Goal: Information Seeking & Learning: Learn about a topic

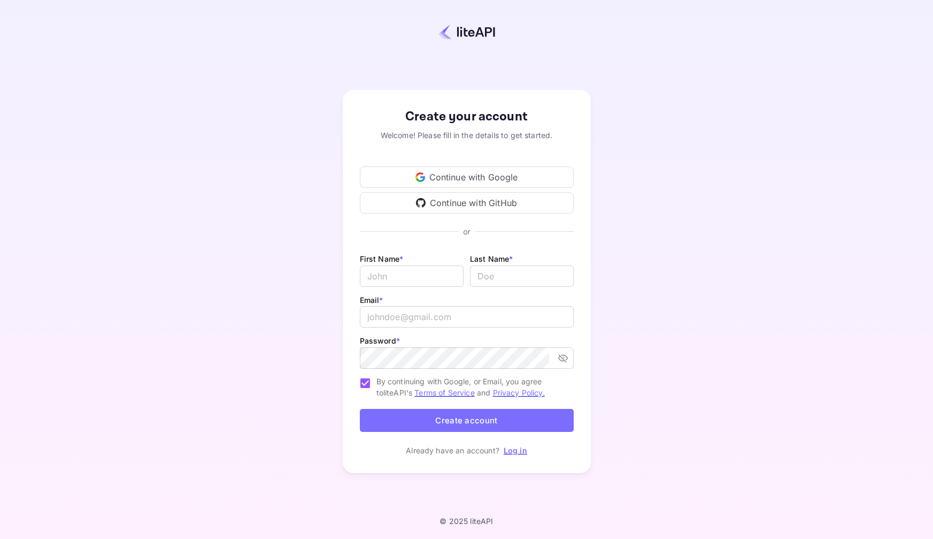
click at [513, 208] on div "Continue with GitHub" at bounding box center [467, 202] width 214 height 21
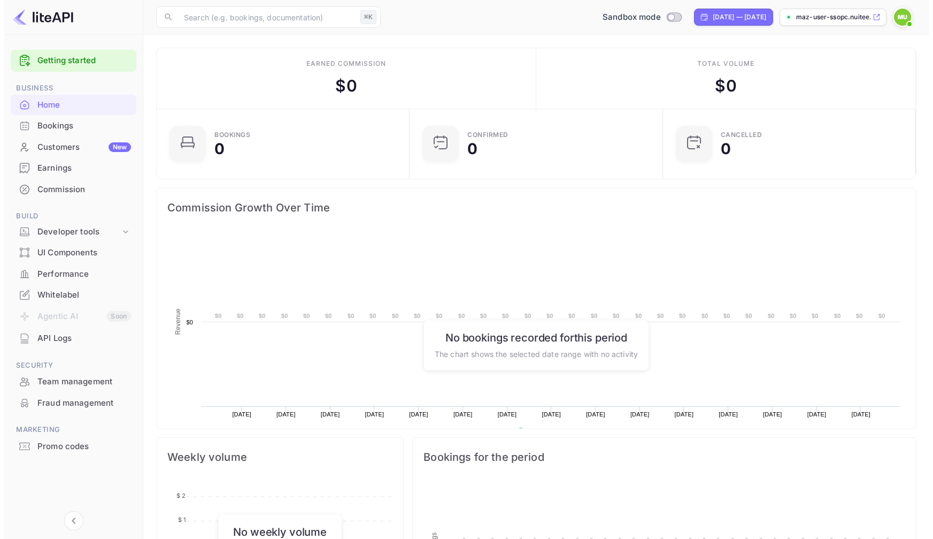
scroll to position [166, 239]
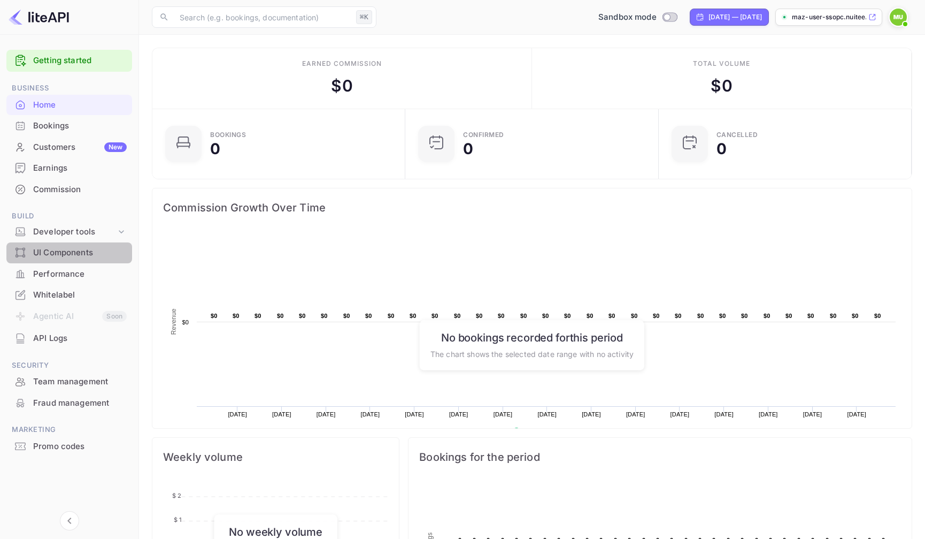
click at [103, 253] on div "UI Components" at bounding box center [80, 253] width 94 height 12
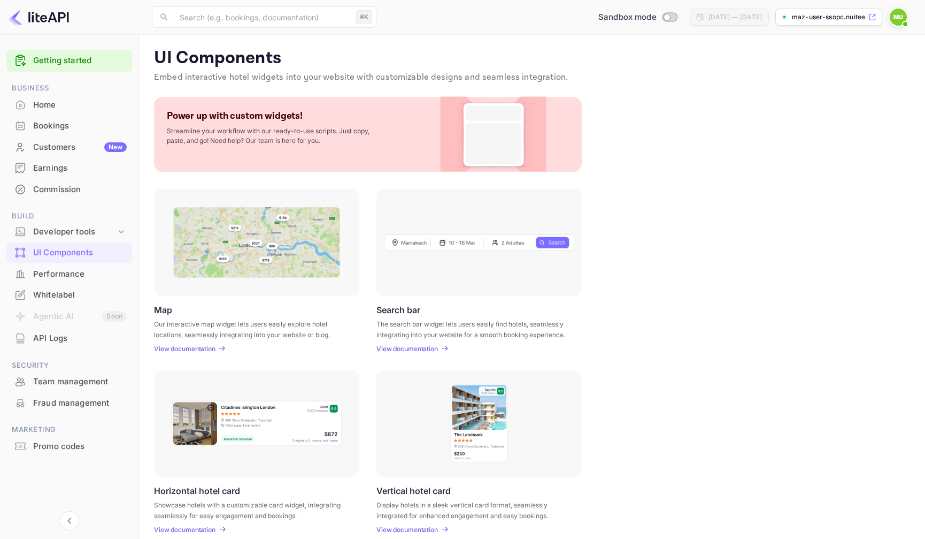
click at [216, 348] on p "View documentation" at bounding box center [185, 348] width 62 height 8
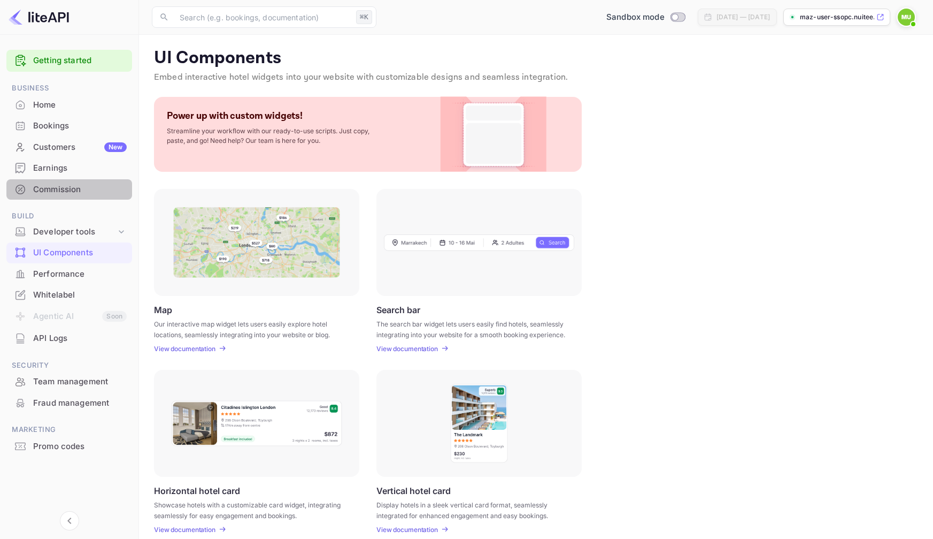
click at [78, 189] on div "Commission" at bounding box center [80, 189] width 94 height 12
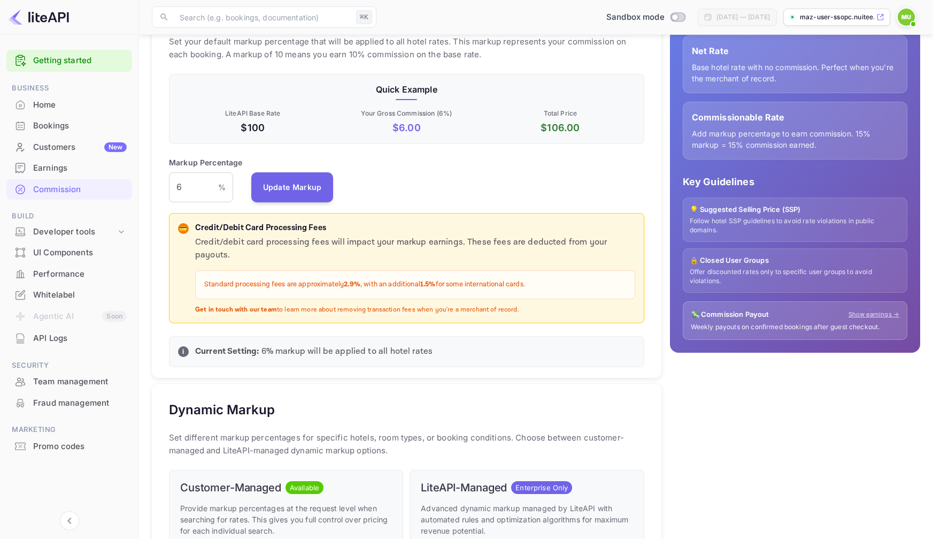
scroll to position [133, 0]
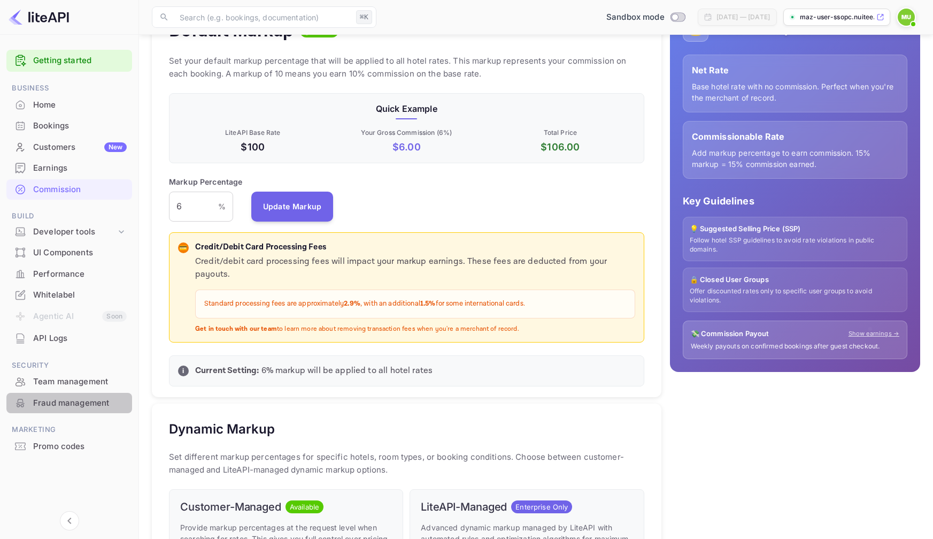
click at [98, 397] on div "Fraud management" at bounding box center [80, 403] width 94 height 12
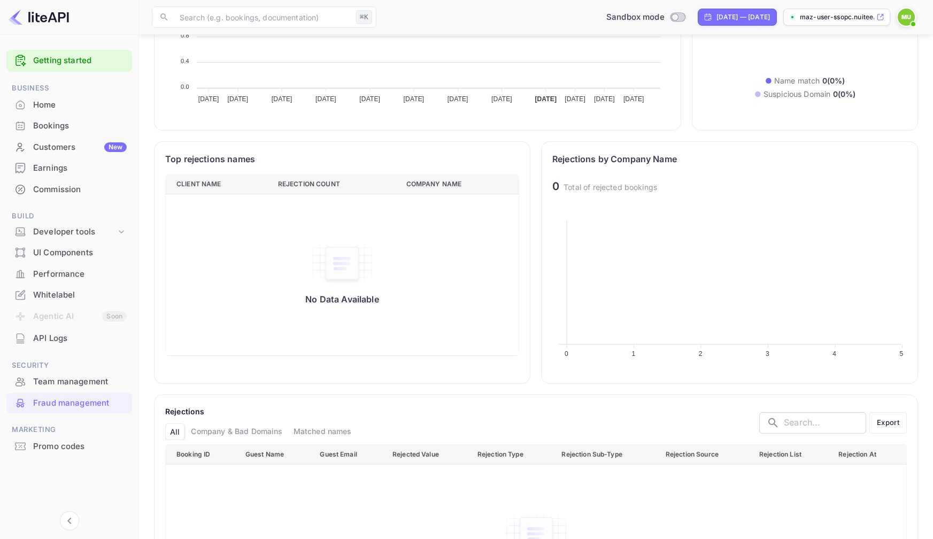
scroll to position [371, 0]
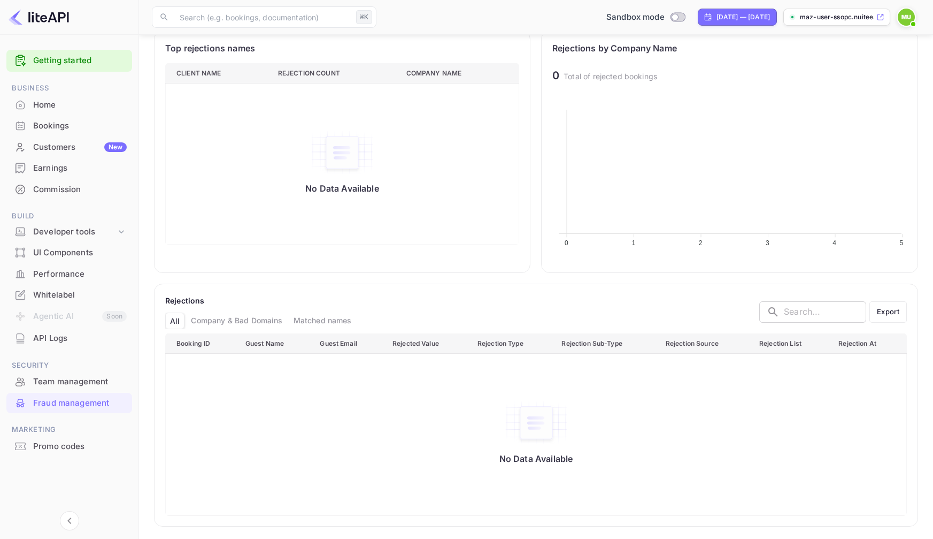
click at [45, 252] on div "UI Components" at bounding box center [80, 253] width 94 height 12
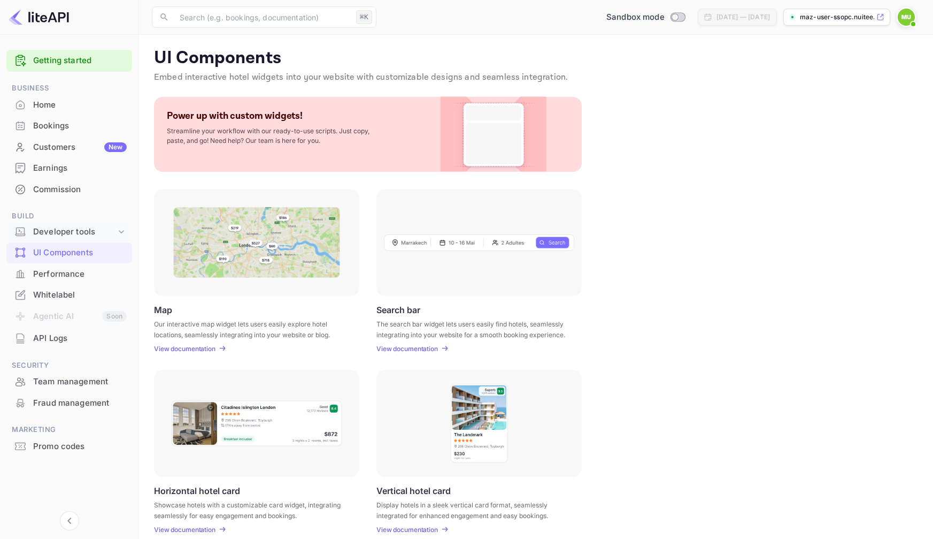
click at [120, 232] on icon at bounding box center [121, 231] width 5 height 3
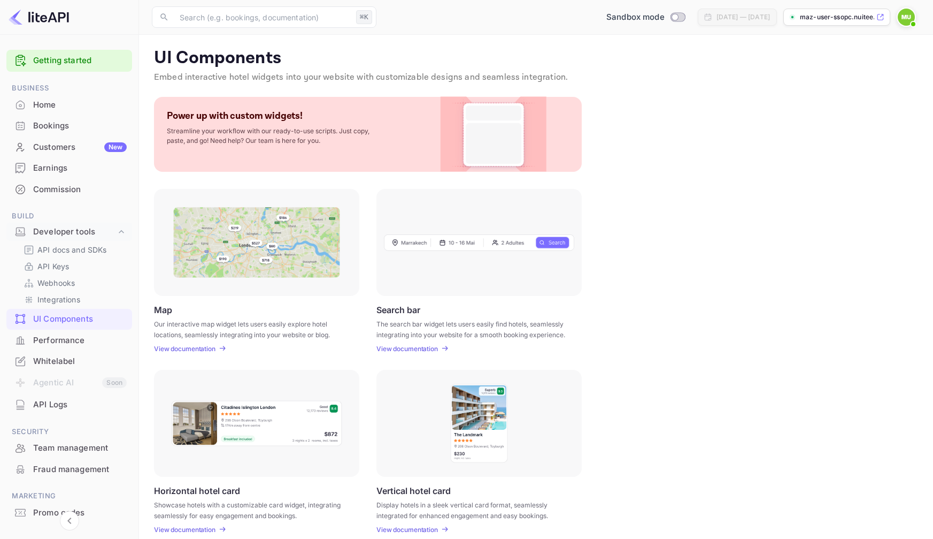
click at [73, 107] on div "Home" at bounding box center [80, 105] width 94 height 12
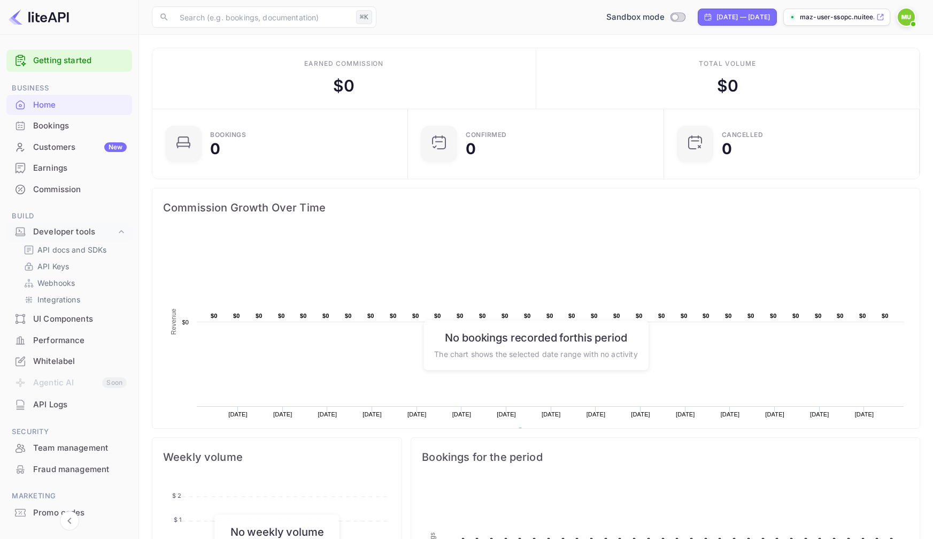
scroll to position [43, 0]
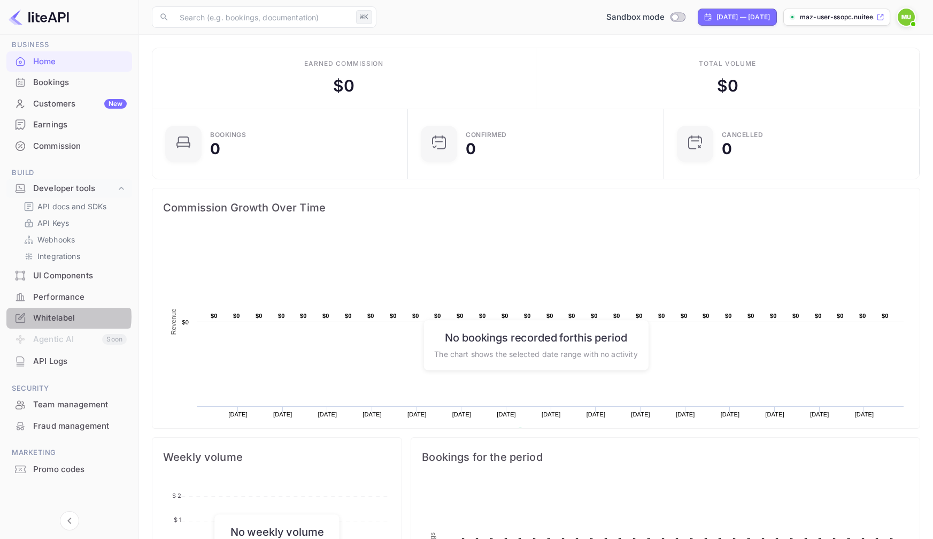
click at [67, 317] on div "Whitelabel" at bounding box center [80, 318] width 94 height 12
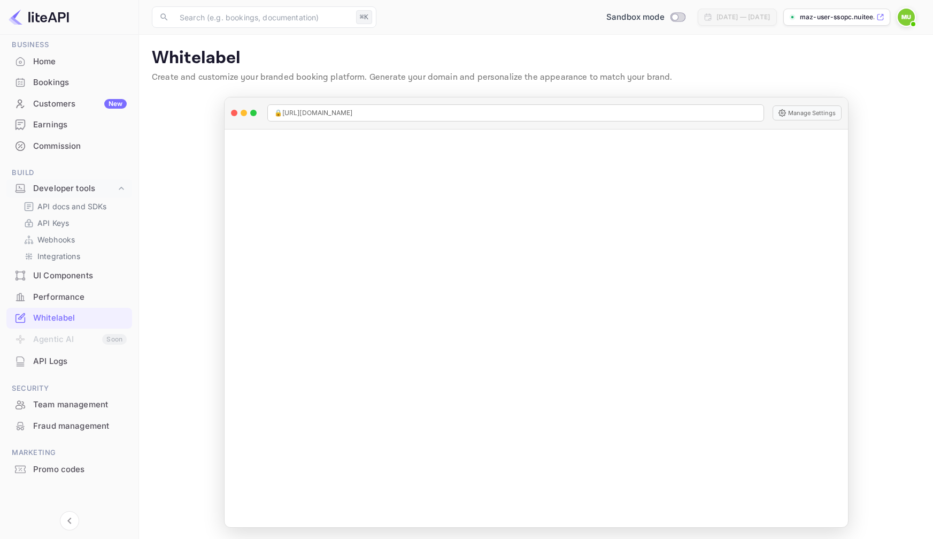
scroll to position [2, 0]
click at [811, 14] on p "maz-user-ssopc.nuitee...." at bounding box center [837, 17] width 74 height 10
click at [81, 298] on div "Performance" at bounding box center [80, 297] width 94 height 12
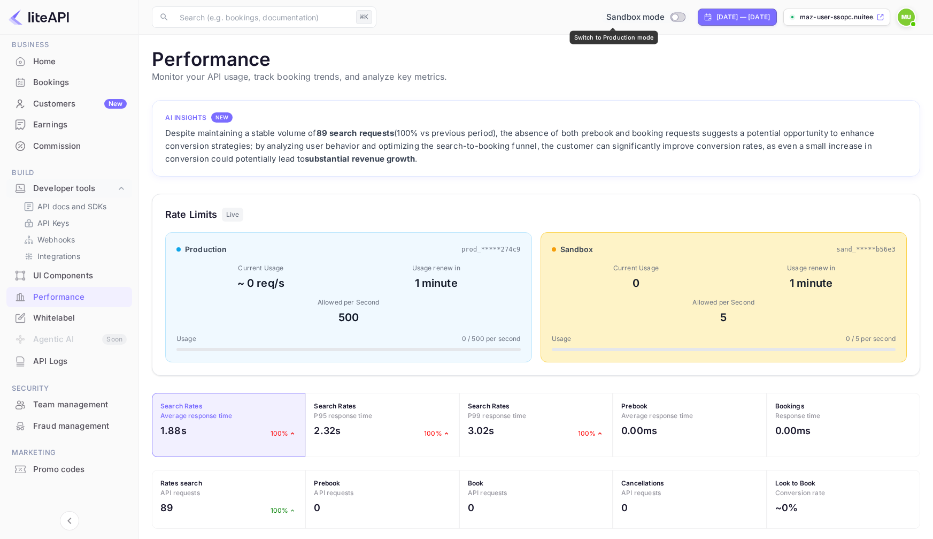
click at [664, 19] on input "Switch to Production mode" at bounding box center [674, 16] width 21 height 7
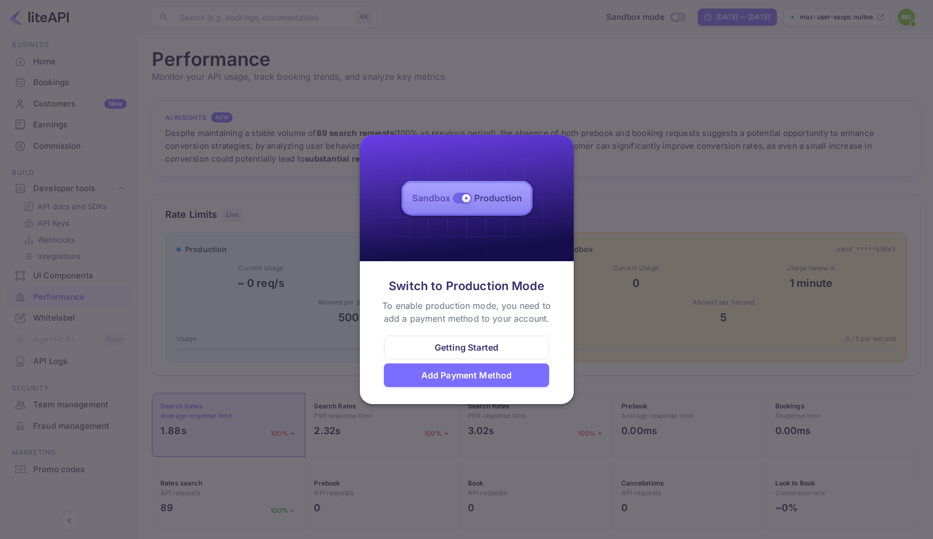
click at [632, 244] on div at bounding box center [466, 269] width 933 height 539
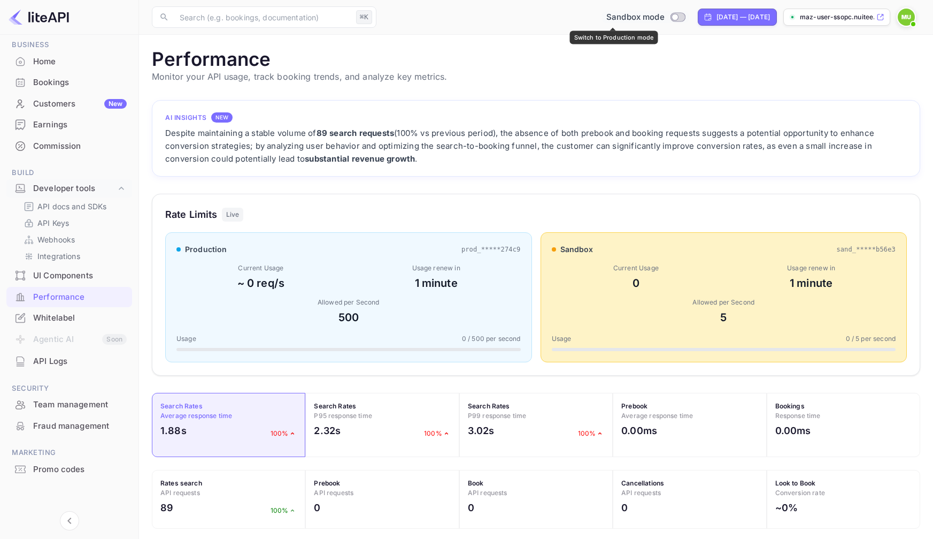
click at [664, 16] on input "Switch to Production mode" at bounding box center [674, 16] width 21 height 7
checkbox input "false"
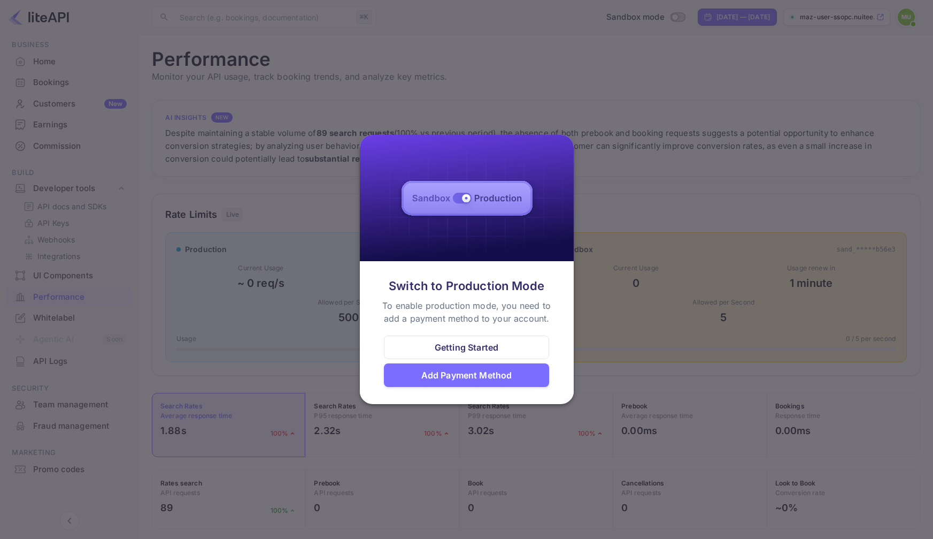
click at [446, 344] on div "Getting Started" at bounding box center [467, 347] width 64 height 13
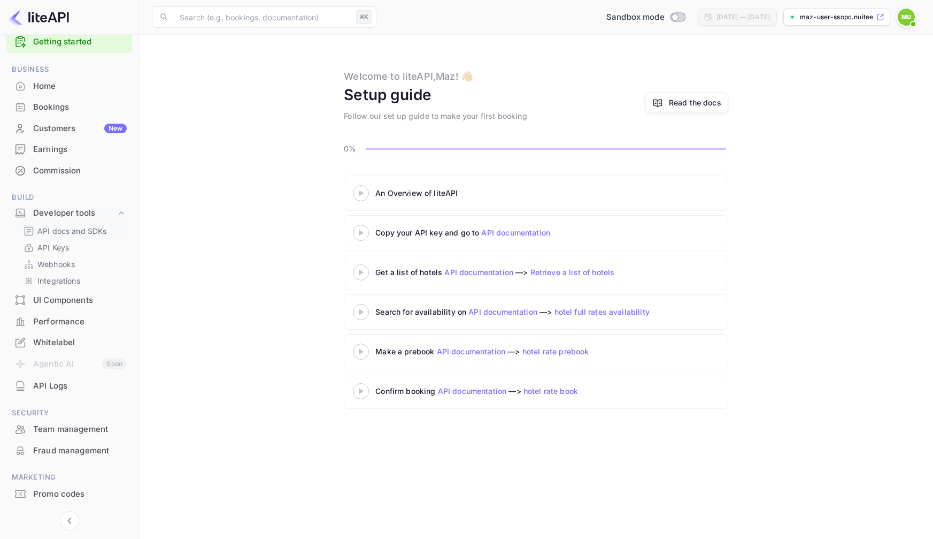
scroll to position [12, 0]
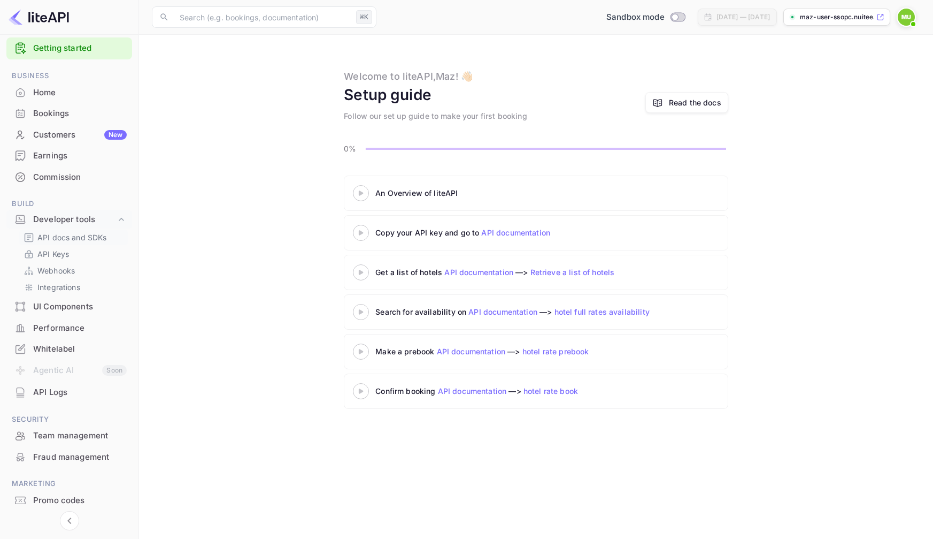
click at [69, 240] on p "API docs and SDKs" at bounding box center [72, 237] width 70 height 11
click at [56, 289] on p "Integrations" at bounding box center [58, 286] width 43 height 11
